Goal: Task Accomplishment & Management: Manage account settings

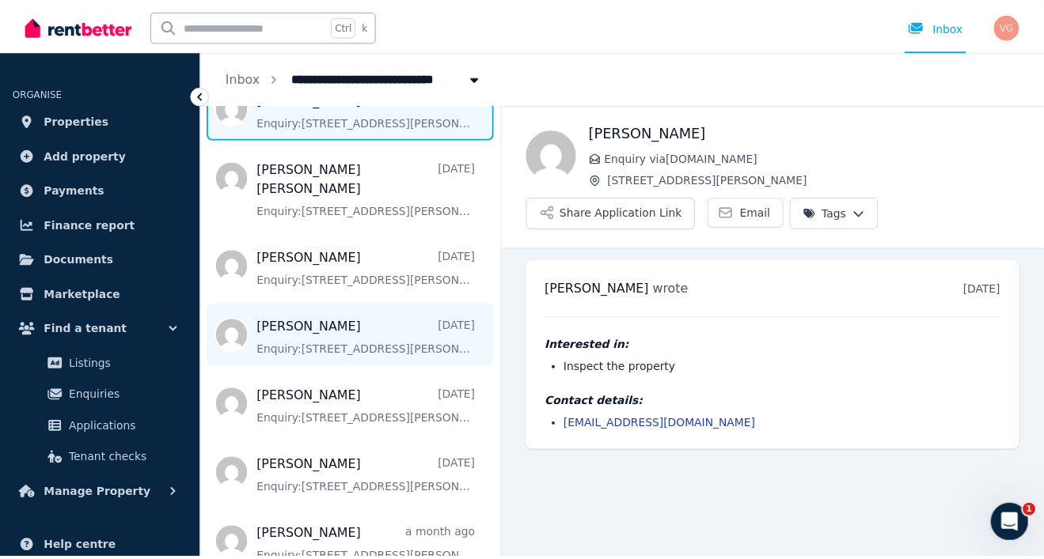
scroll to position [188, 0]
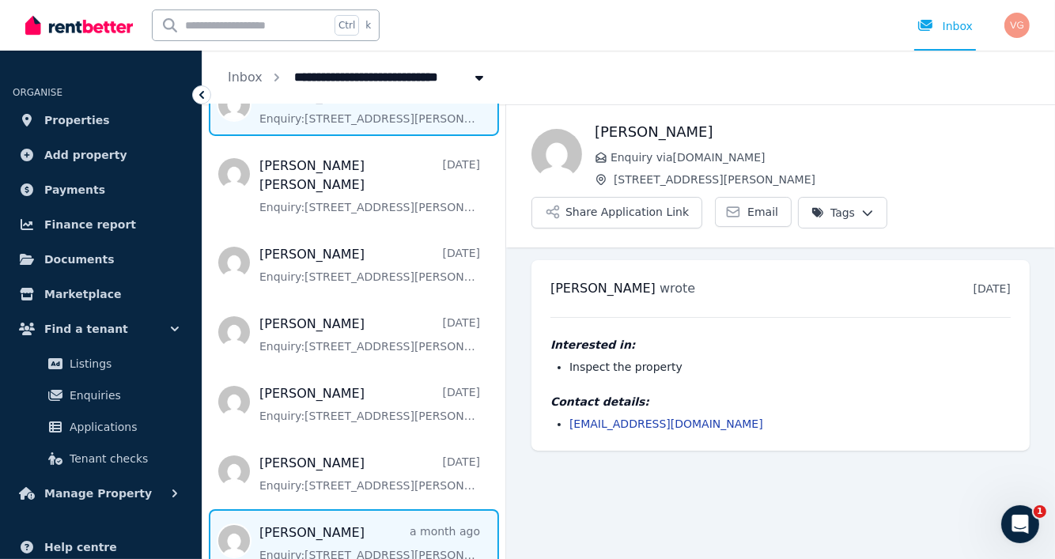
click at [316, 529] on span "Message list" at bounding box center [354, 541] width 303 height 63
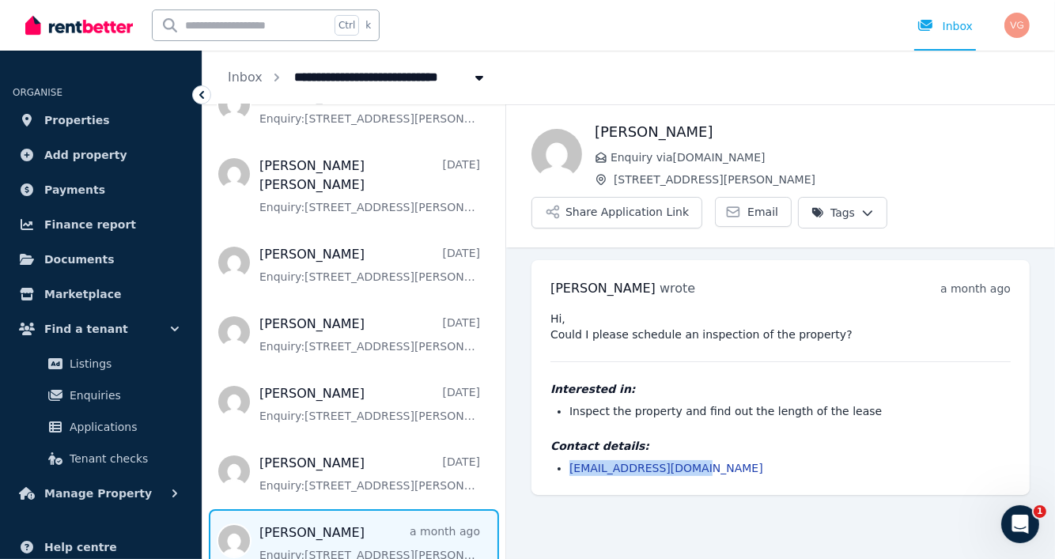
drag, startPoint x: 703, startPoint y: 473, endPoint x: 941, endPoint y: 478, distance: 238.2
click at [584, 471] on li "[EMAIL_ADDRESS][DOMAIN_NAME]" at bounding box center [790, 468] width 441 height 16
drag, startPoint x: 680, startPoint y: 464, endPoint x: 695, endPoint y: 462, distance: 15.2
click at [680, 464] on link "[EMAIL_ADDRESS][DOMAIN_NAME]" at bounding box center [667, 468] width 194 height 13
click at [793, 378] on div "Hi, Could I please schedule an inspection of the property? Interested in: Inspe…" at bounding box center [781, 393] width 460 height 165
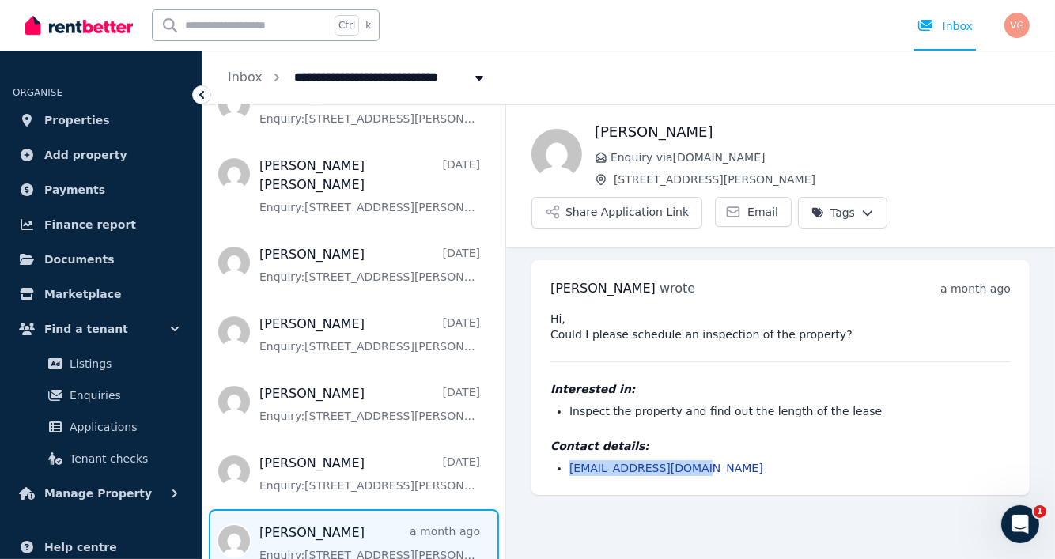
drag, startPoint x: 716, startPoint y: 474, endPoint x: 542, endPoint y: 477, distance: 174.1
click at [542, 477] on div "[PERSON_NAME] wrote a month ago 3:12 pm [DATE][DATE] Hi, Could I please schedul…" at bounding box center [781, 377] width 498 height 235
copy link "[EMAIL_ADDRESS][DOMAIN_NAME]"
click at [89, 434] on span "Applications" at bounding box center [123, 427] width 107 height 19
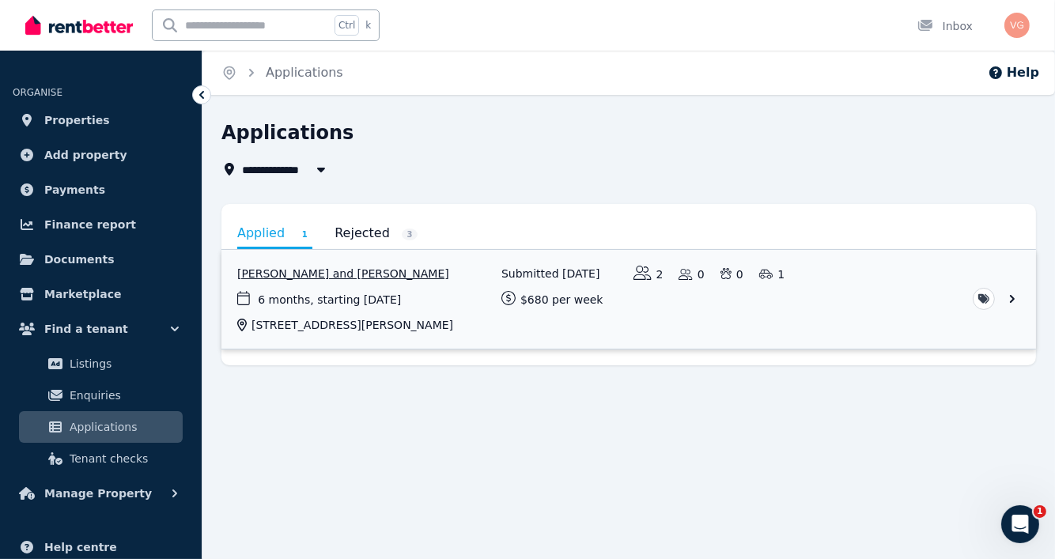
click at [339, 273] on link "View application: Aaron Lal and Shivanjli Lal" at bounding box center [629, 299] width 815 height 99
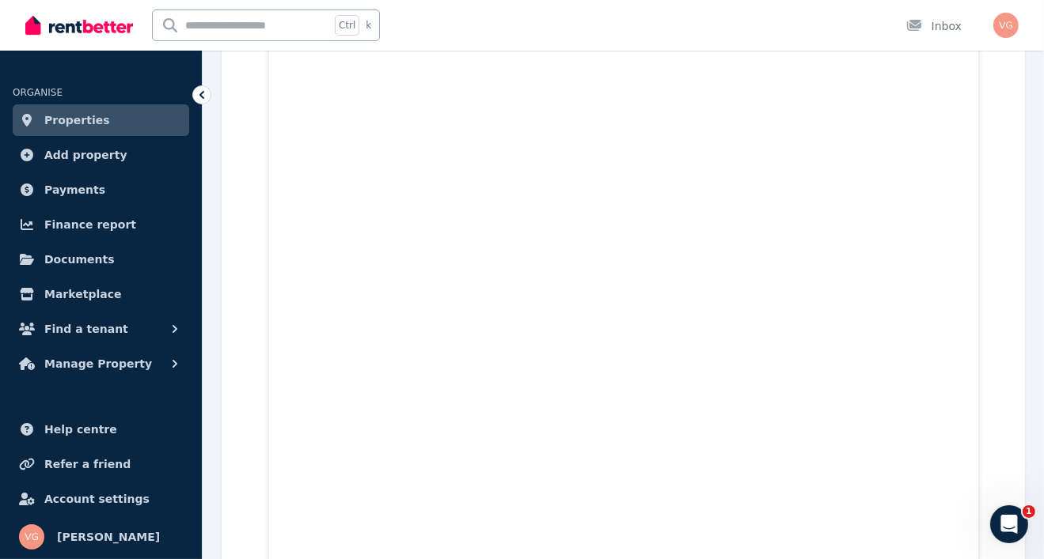
scroll to position [3563, 0]
